Goal: Task Accomplishment & Management: Use online tool/utility

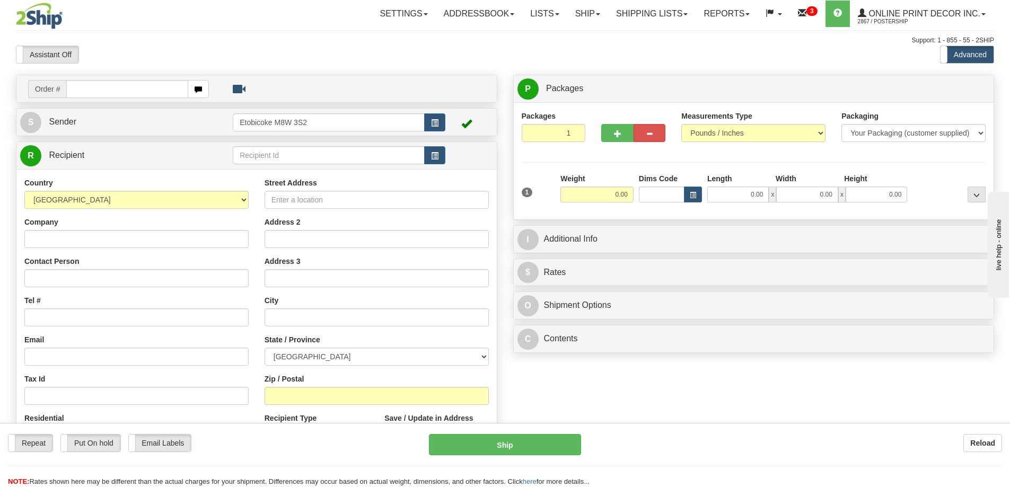
click at [111, 85] on input "text" at bounding box center [127, 89] width 122 height 18
type input "ca-421748"
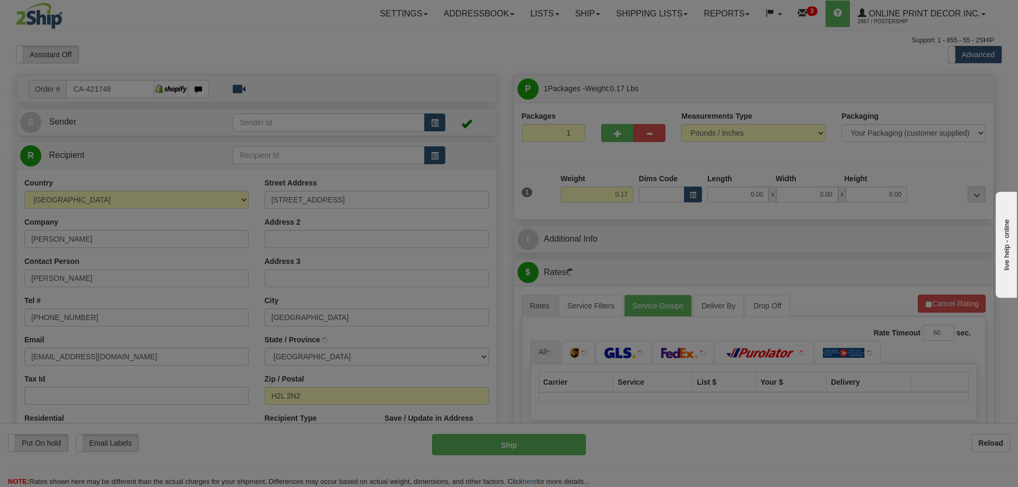
type input "[GEOGRAPHIC_DATA]"
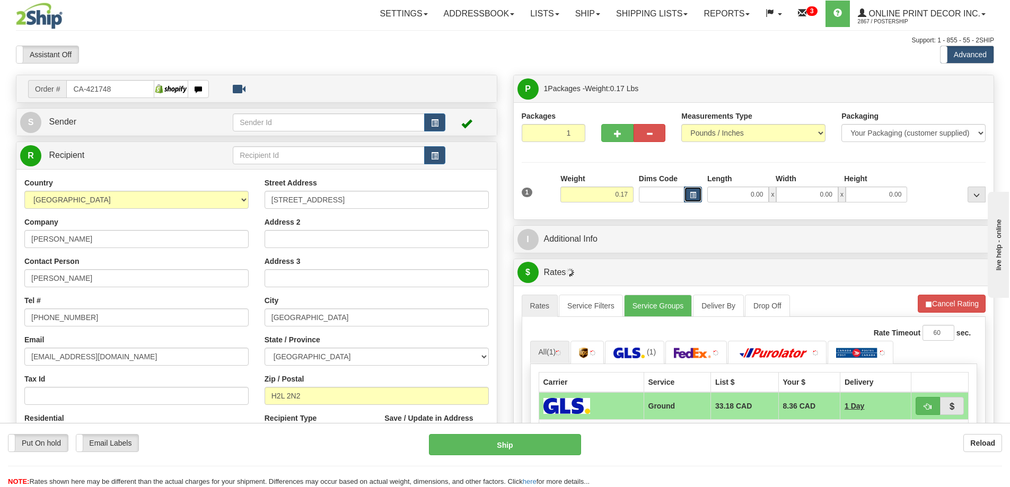
click at [691, 190] on button "button" at bounding box center [693, 195] width 18 height 16
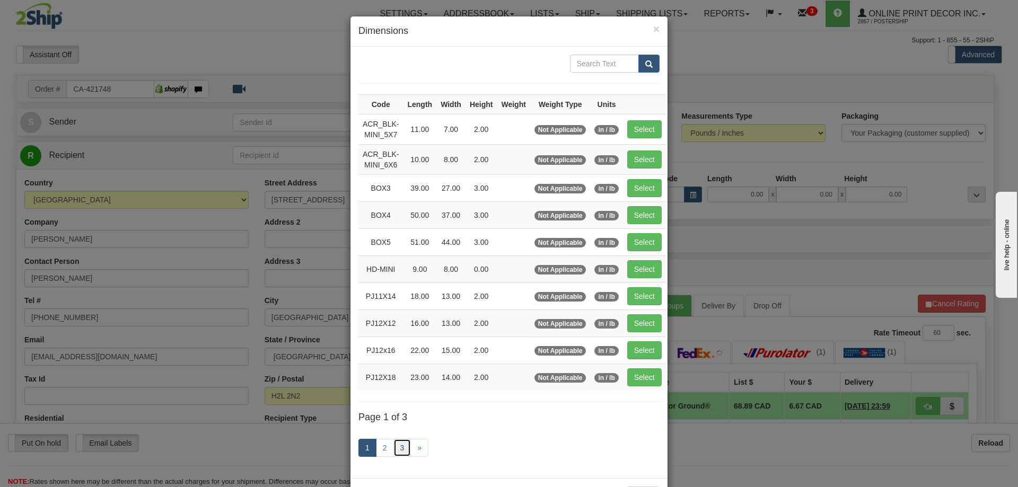
click at [393, 447] on link "3" at bounding box center [402, 448] width 18 height 18
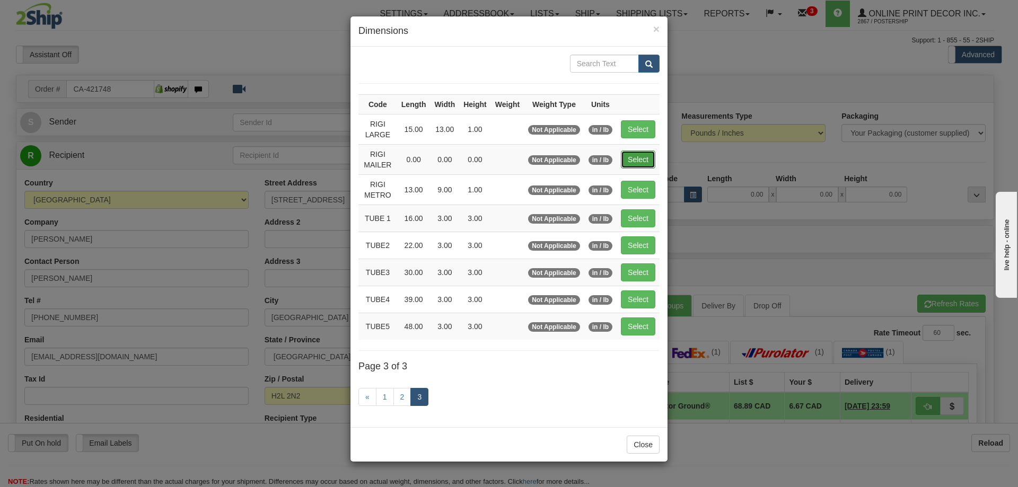
click at [638, 154] on button "Select" at bounding box center [638, 160] width 34 height 18
type input "RIGI MAILER"
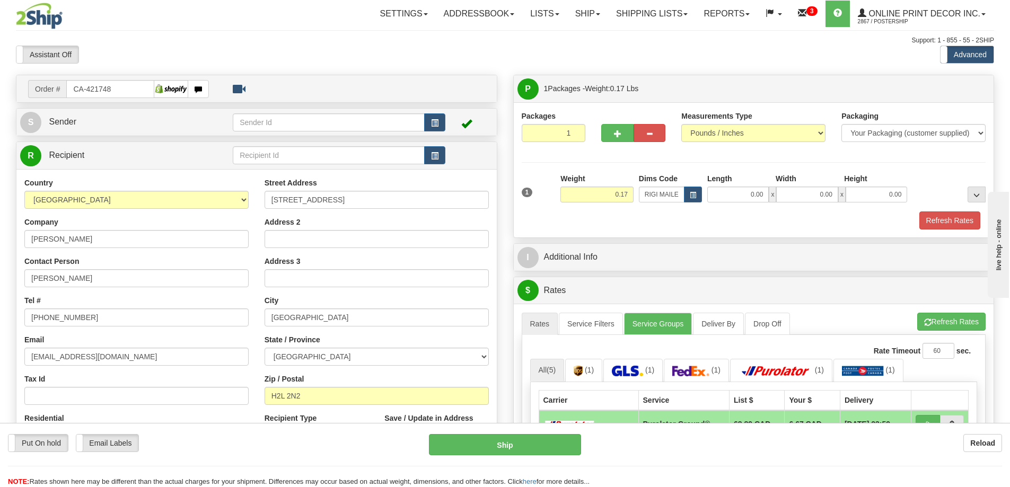
click at [981, 216] on div "Refresh Rates" at bounding box center [754, 221] width 470 height 18
click at [926, 222] on button "Refresh Rates" at bounding box center [949, 221] width 61 height 18
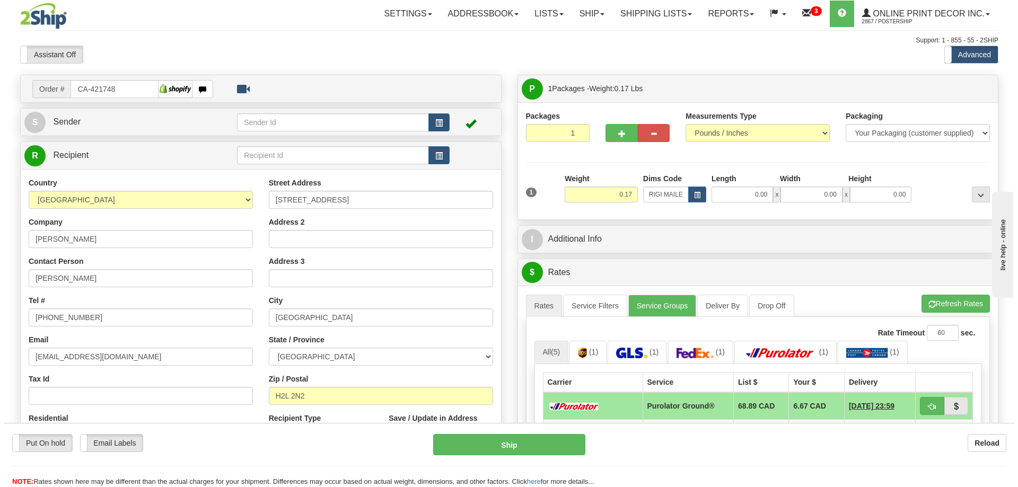
scroll to position [159, 0]
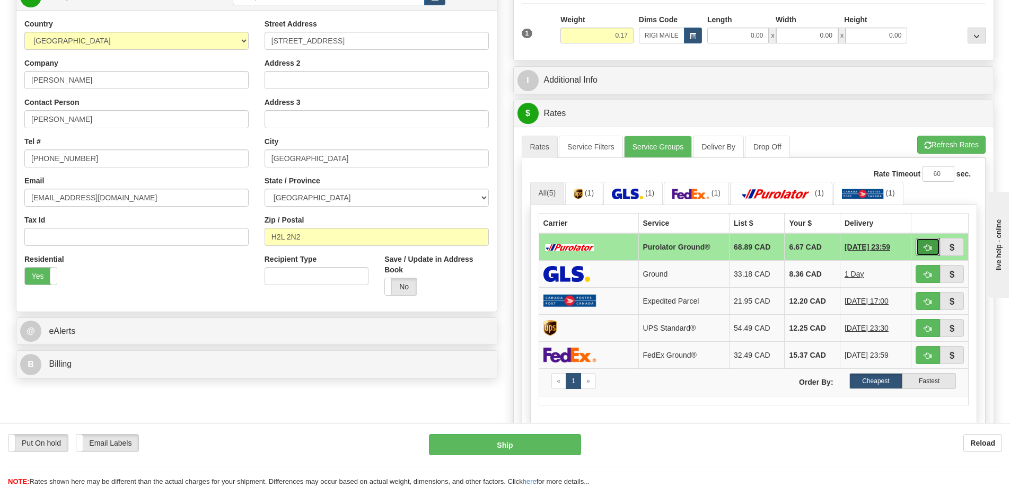
click at [921, 249] on button "button" at bounding box center [927, 247] width 24 height 18
type input "260"
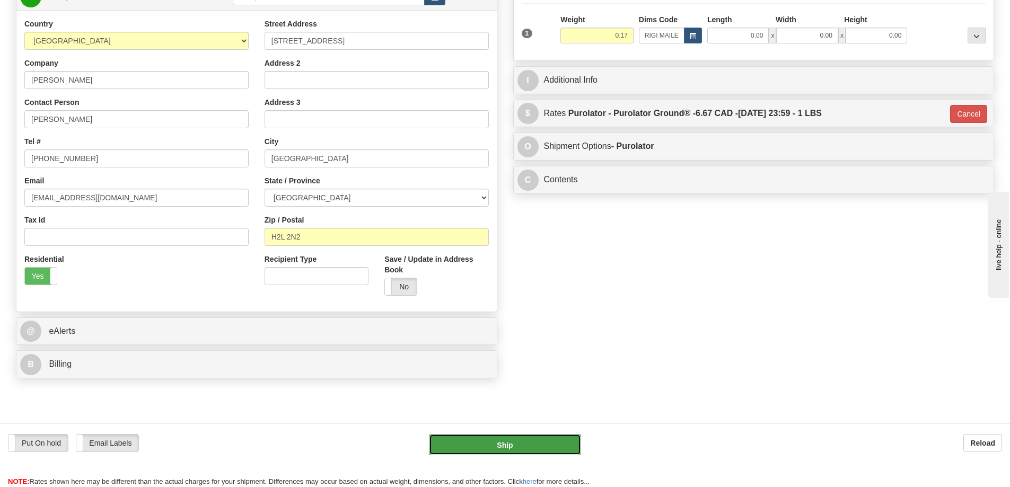
click at [552, 446] on button "Ship" at bounding box center [505, 444] width 152 height 21
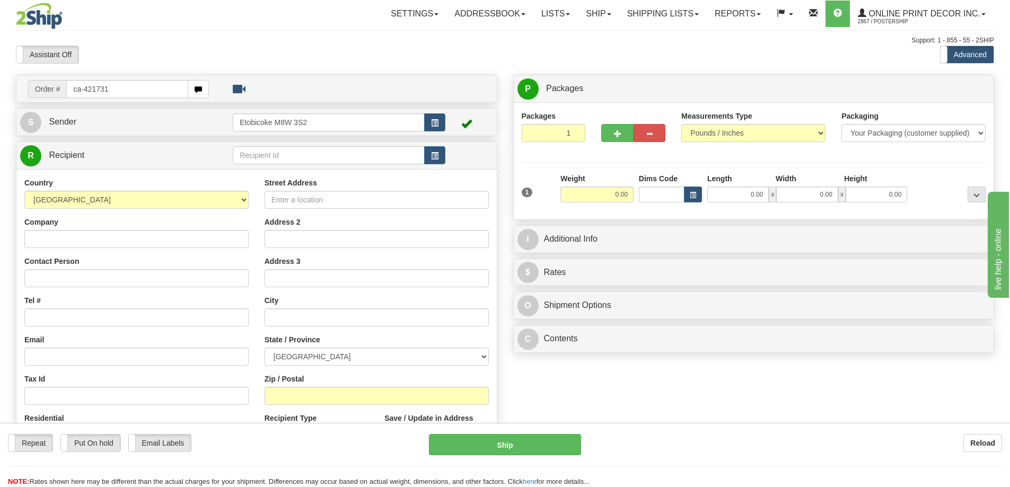
type input "ca-421731"
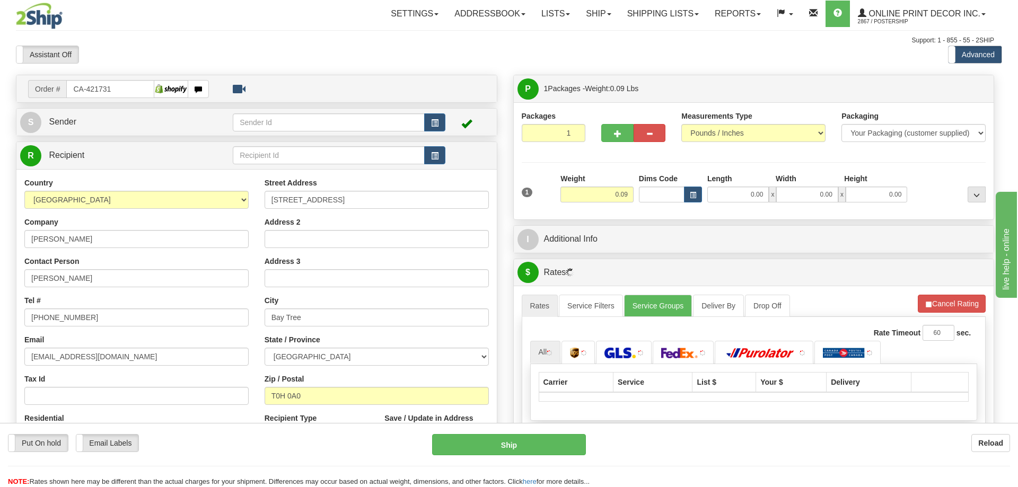
type input "BAY TREE"
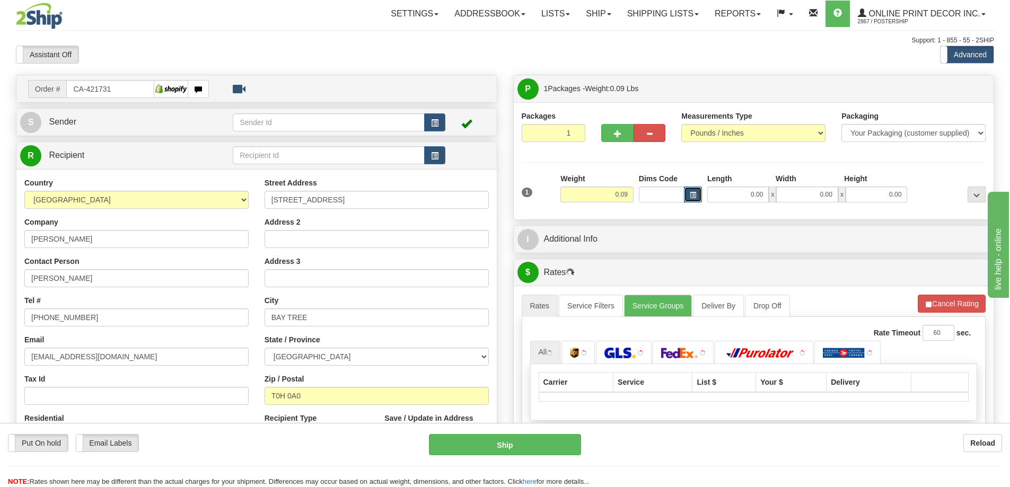
click at [694, 192] on span "button" at bounding box center [693, 195] width 6 height 6
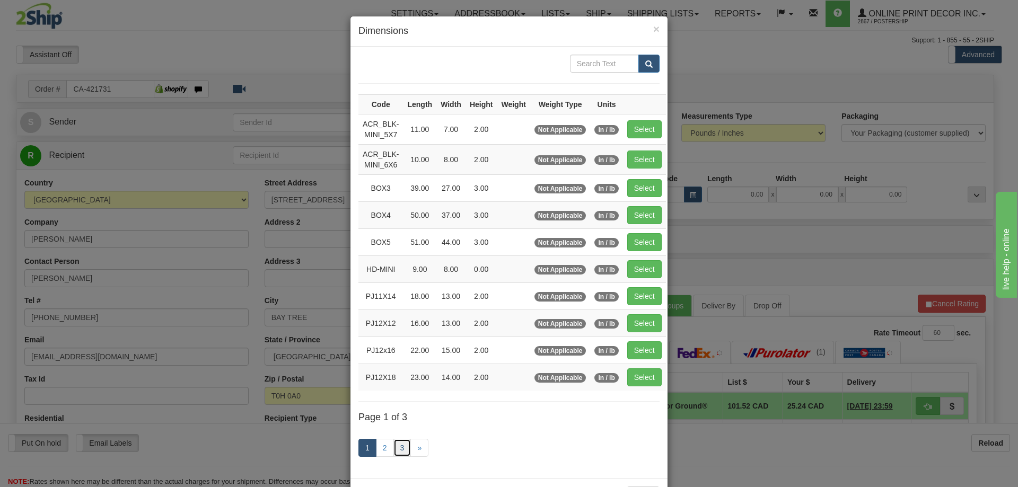
click at [393, 446] on link "3" at bounding box center [402, 448] width 18 height 18
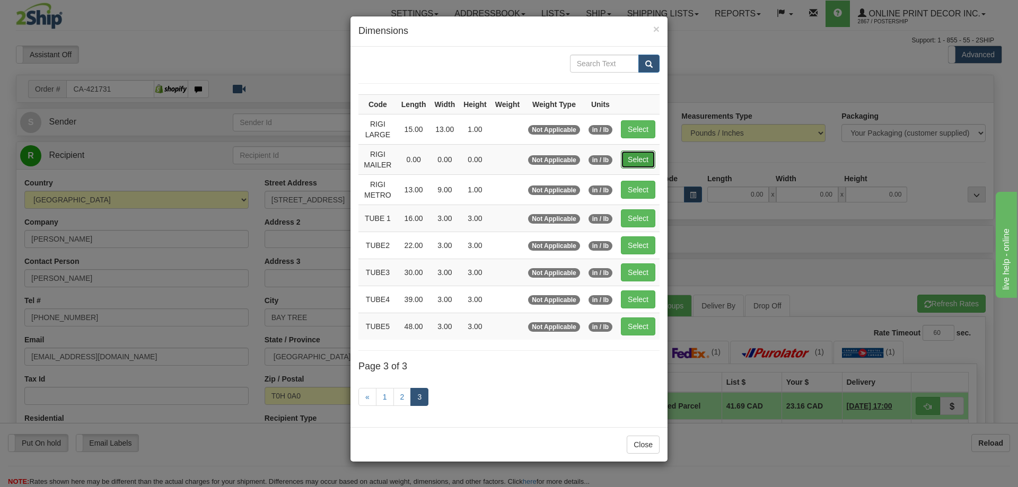
click at [640, 162] on button "Select" at bounding box center [638, 160] width 34 height 18
type input "RIGI MAILER"
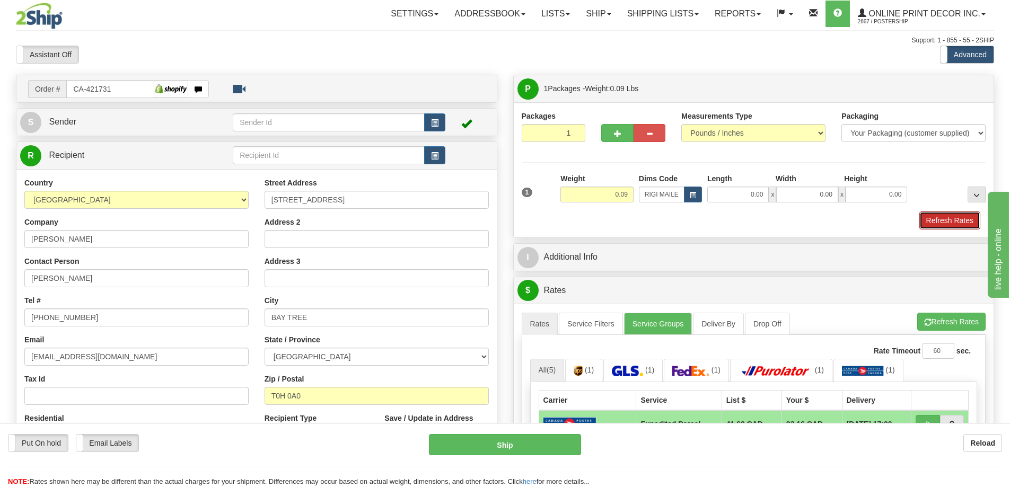
click at [946, 221] on button "Refresh Rates" at bounding box center [949, 221] width 61 height 18
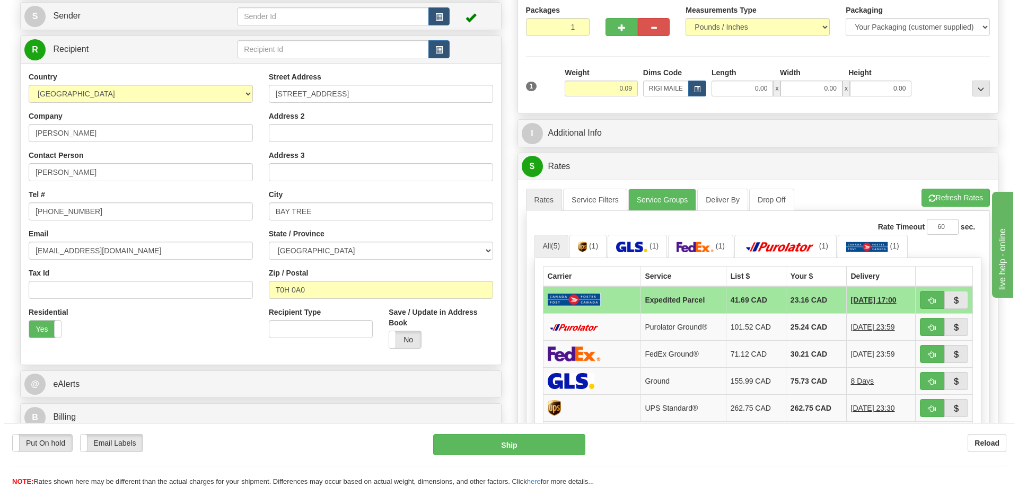
scroll to position [159, 0]
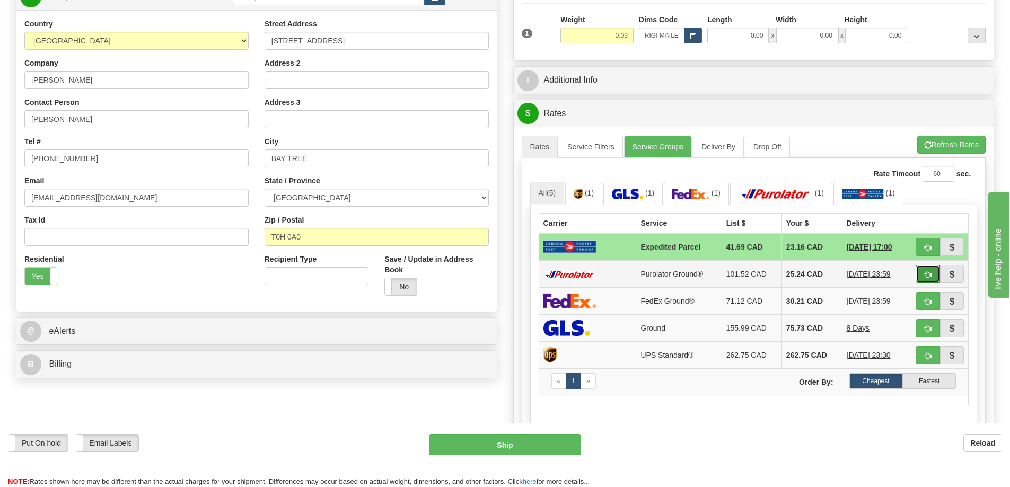
click at [920, 269] on button "button" at bounding box center [927, 274] width 24 height 18
type input "260"
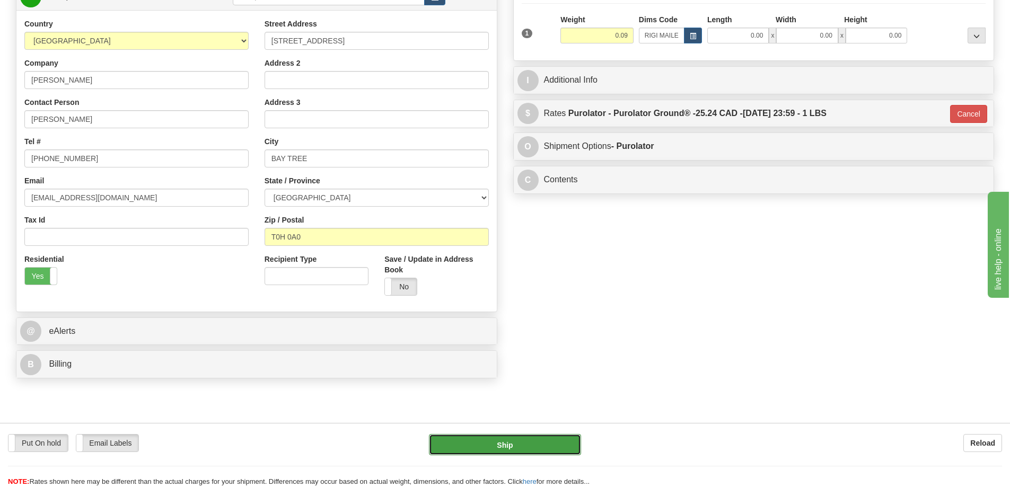
click at [563, 448] on button "Ship" at bounding box center [505, 444] width 152 height 21
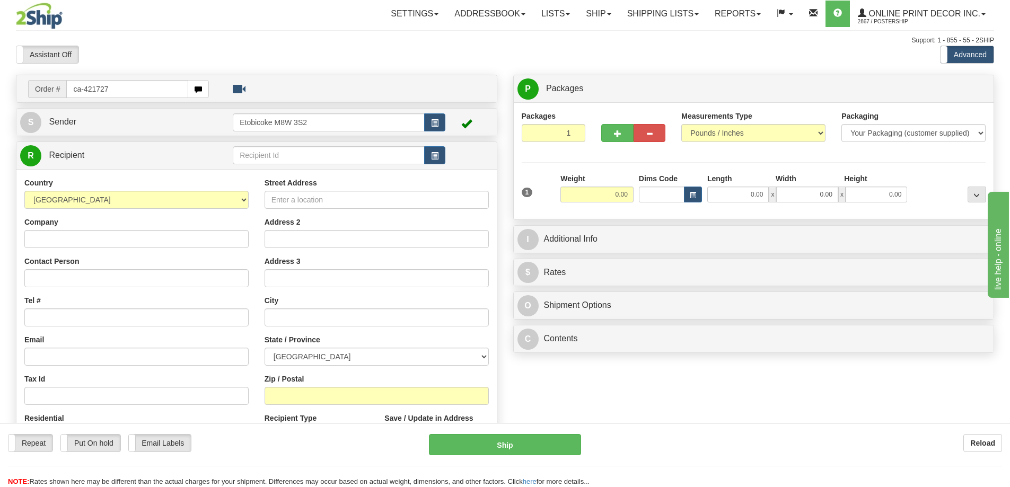
type input "ca-421727"
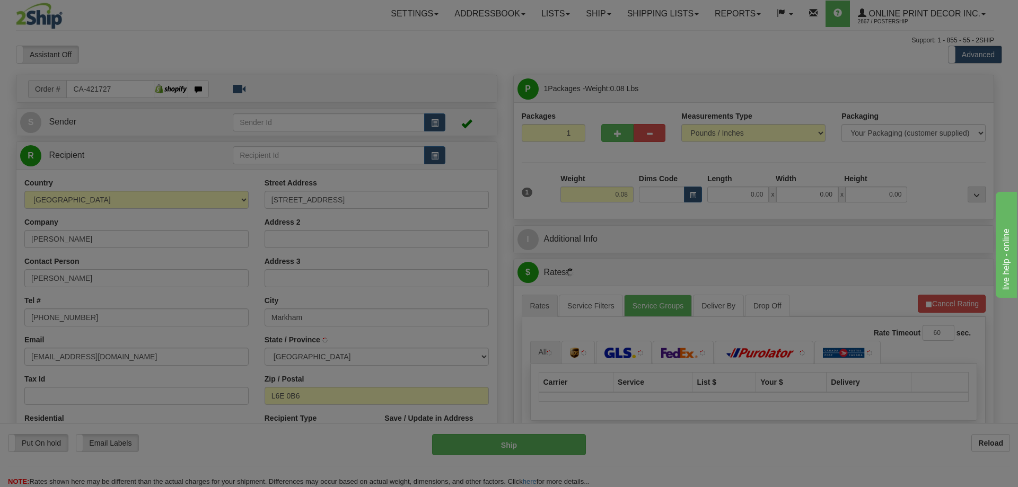
type input "MARKHAM"
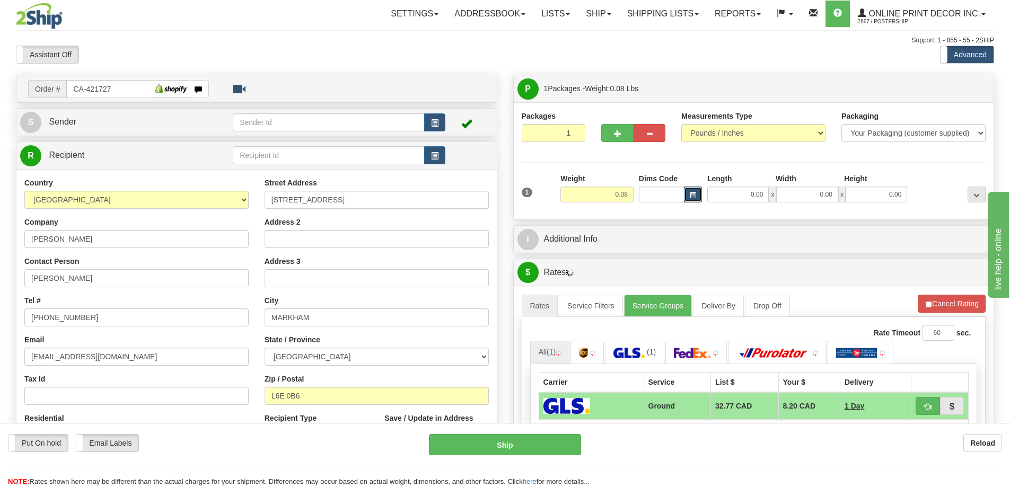
click at [690, 196] on span "button" at bounding box center [693, 195] width 6 height 6
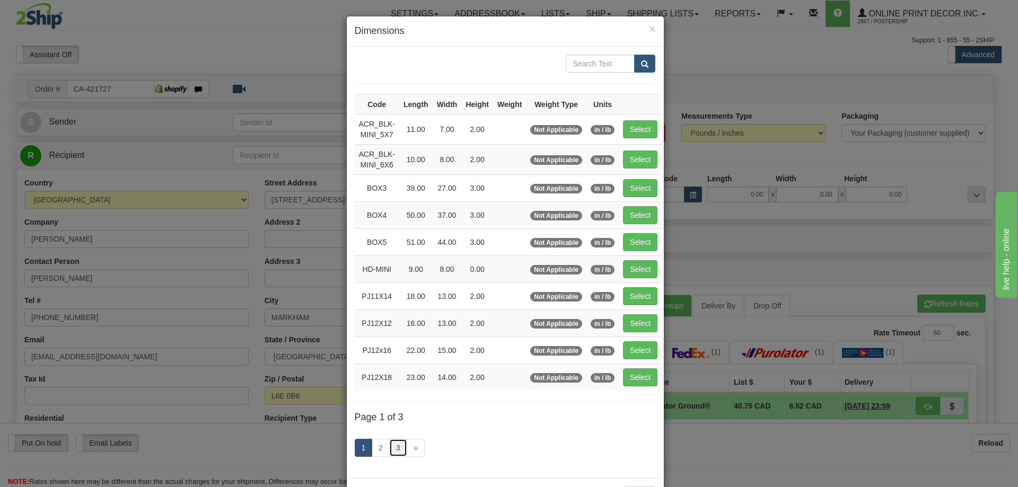
click at [391, 447] on link "3" at bounding box center [398, 448] width 18 height 18
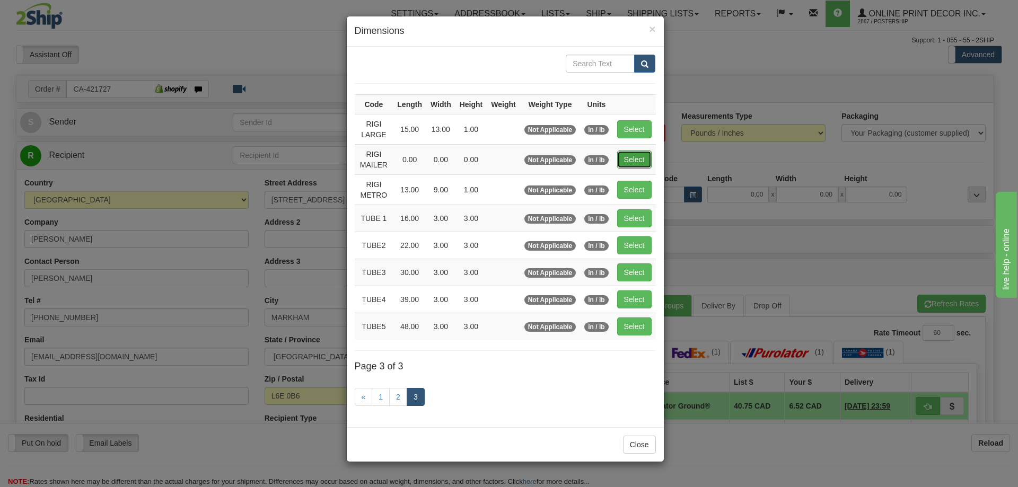
click at [628, 156] on button "Select" at bounding box center [634, 160] width 34 height 18
type input "RIGI MAILER"
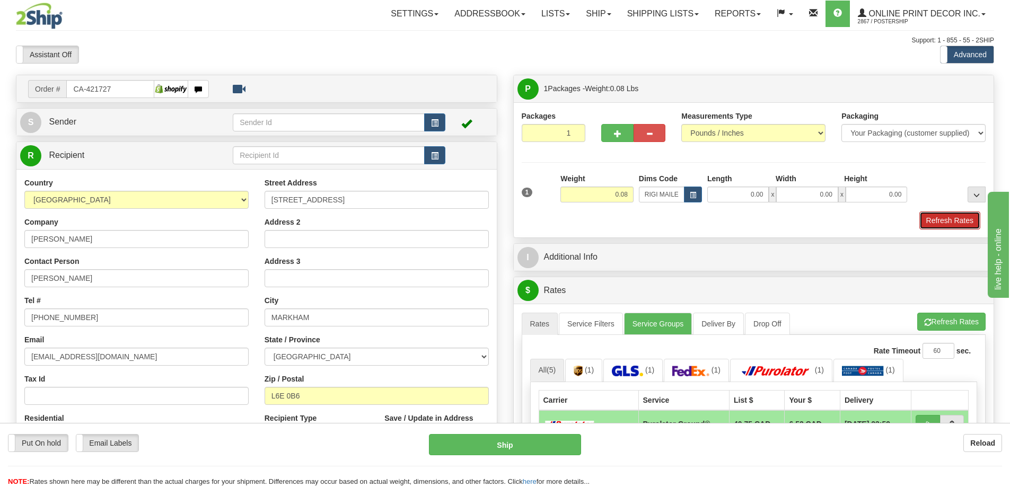
click at [946, 222] on button "Refresh Rates" at bounding box center [949, 221] width 61 height 18
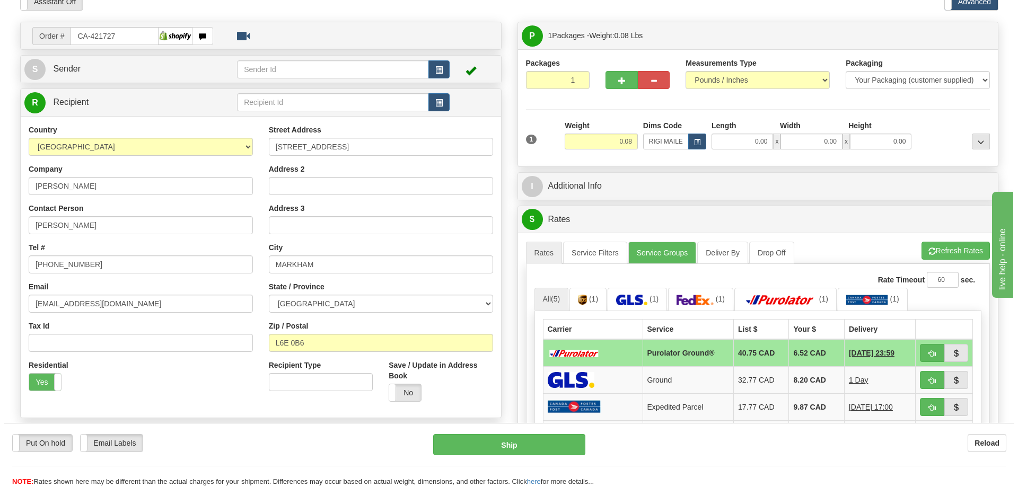
scroll to position [106, 0]
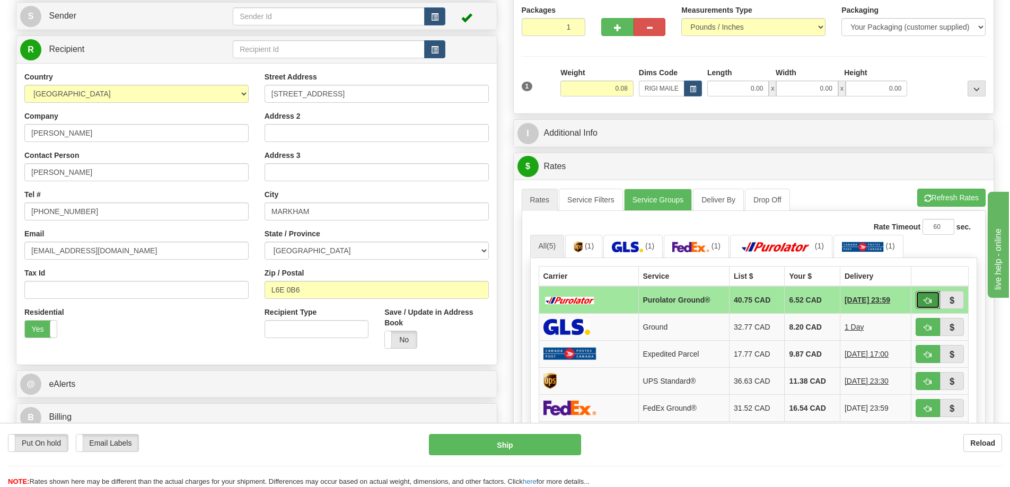
click at [929, 296] on button "button" at bounding box center [927, 300] width 24 height 18
type input "260"
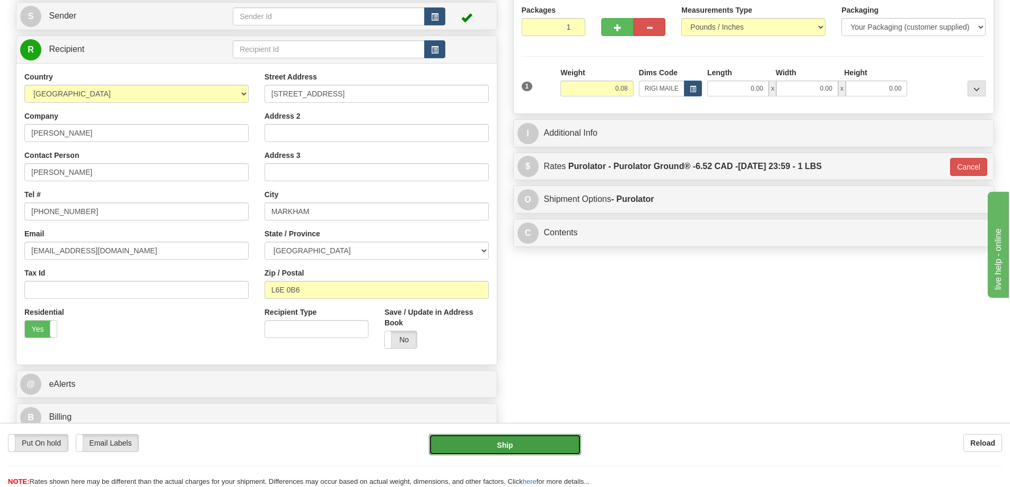
click at [545, 441] on button "Ship" at bounding box center [505, 444] width 152 height 21
